Goal: Information Seeking & Learning: Understand process/instructions

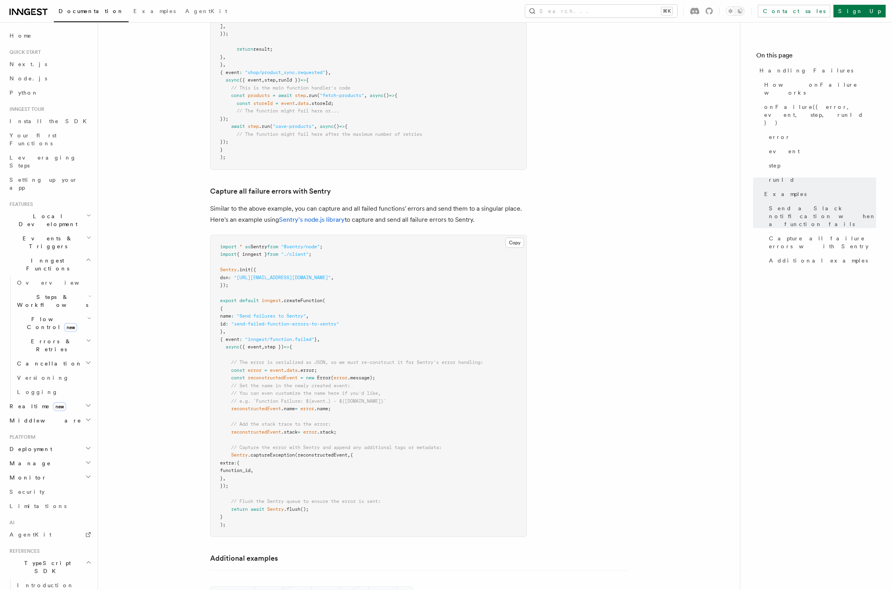
scroll to position [1185, 0]
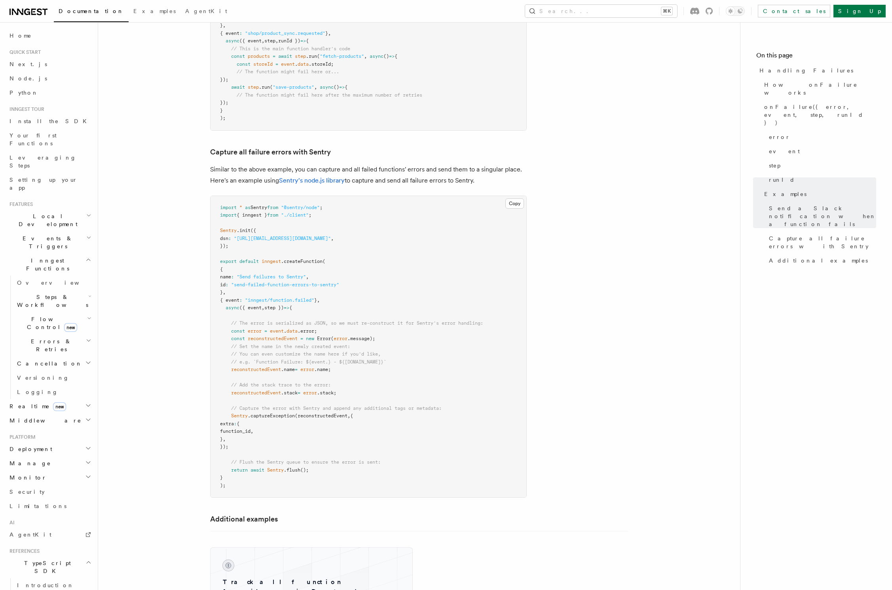
drag, startPoint x: 227, startPoint y: 301, endPoint x: 238, endPoint y: 415, distance: 114.9
click at [238, 415] on code "import * as Sentry from "@sentry/node" ; import { inngest } from "./client" ; S…" at bounding box center [351, 346] width 263 height 283
click at [251, 428] on span "function_id" at bounding box center [235, 431] width 30 height 6
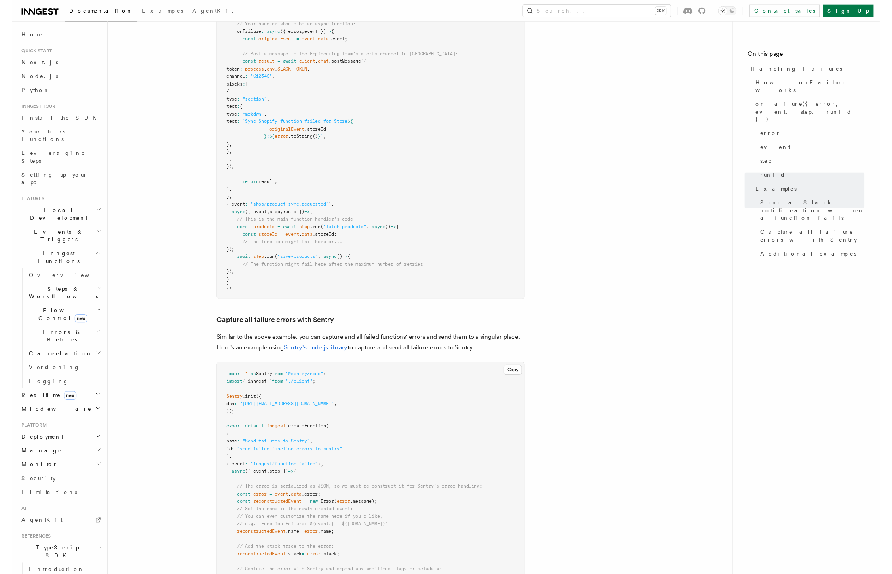
scroll to position [1099, 0]
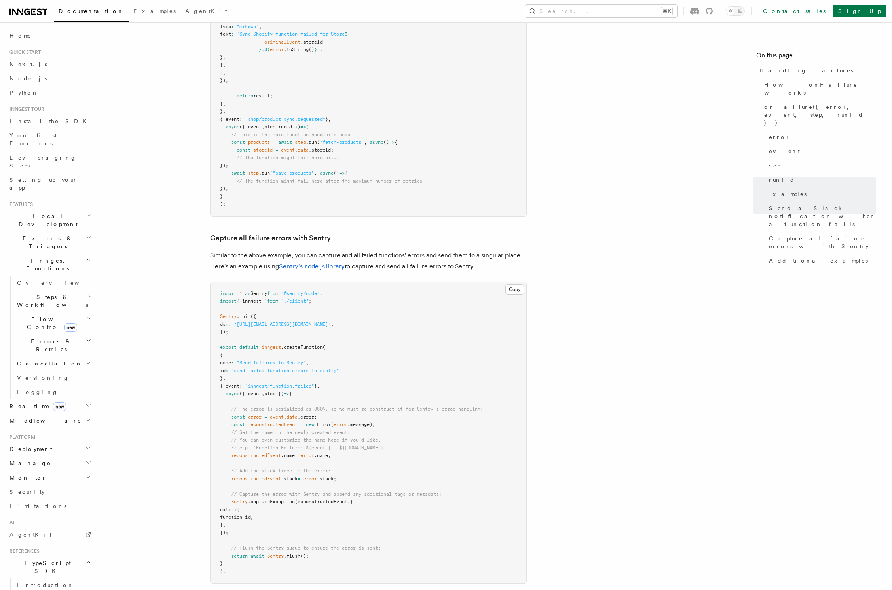
click at [282, 383] on span ""inngest/function.failed"" at bounding box center [279, 386] width 69 height 6
click at [313, 383] on span ""inngest/function.failed"" at bounding box center [279, 386] width 69 height 6
copy span "function.failed"
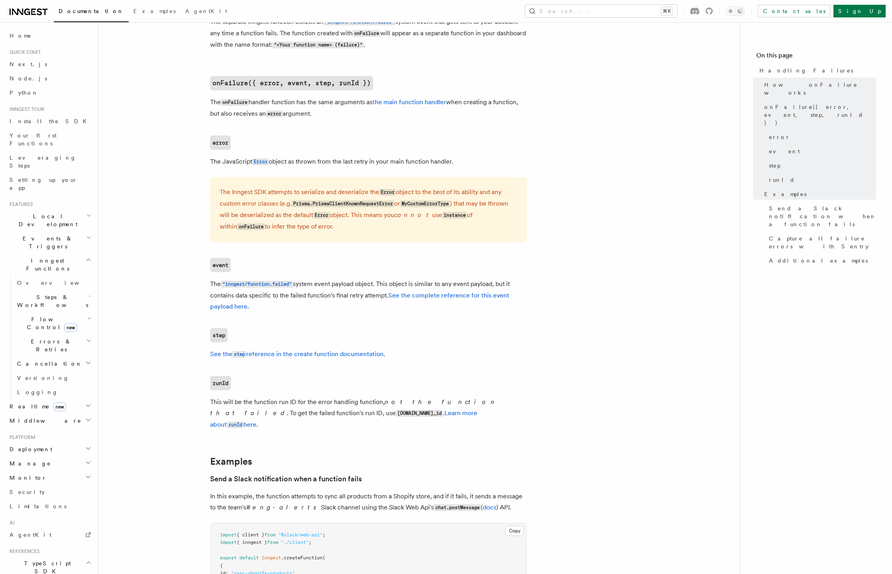
scroll to position [1190, 0]
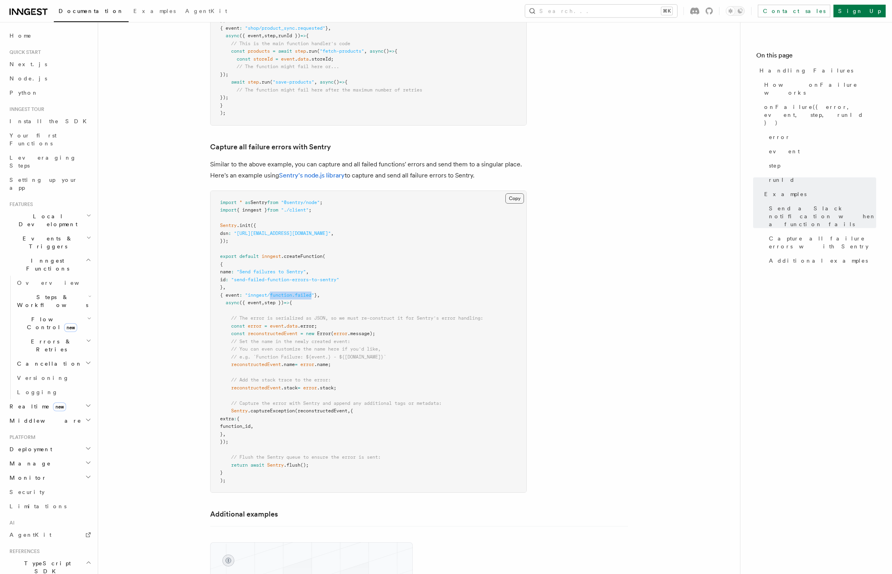
click at [516, 193] on button "Copy Copied" at bounding box center [515, 198] width 19 height 10
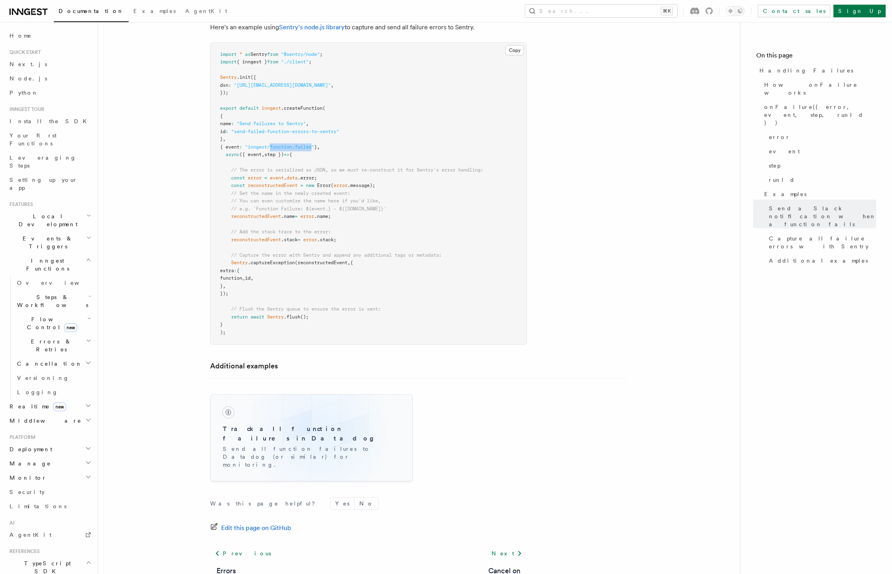
click at [318, 424] on h3 "Track all function failures in Datadog" at bounding box center [311, 433] width 177 height 19
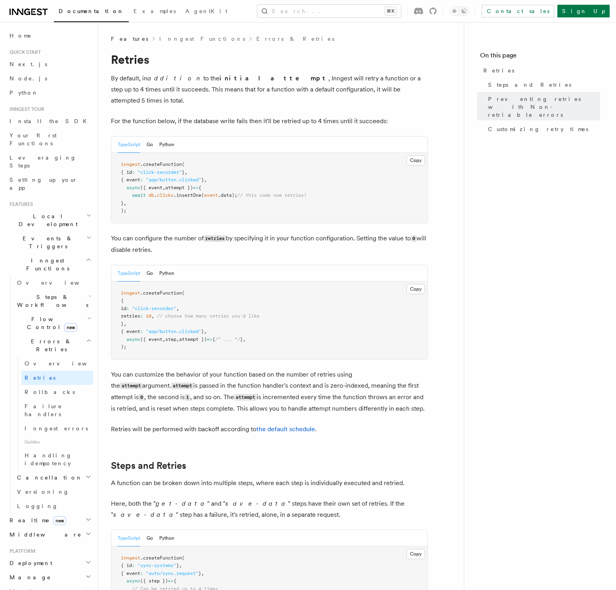
scroll to position [825, 0]
